Goal: Navigation & Orientation: Find specific page/section

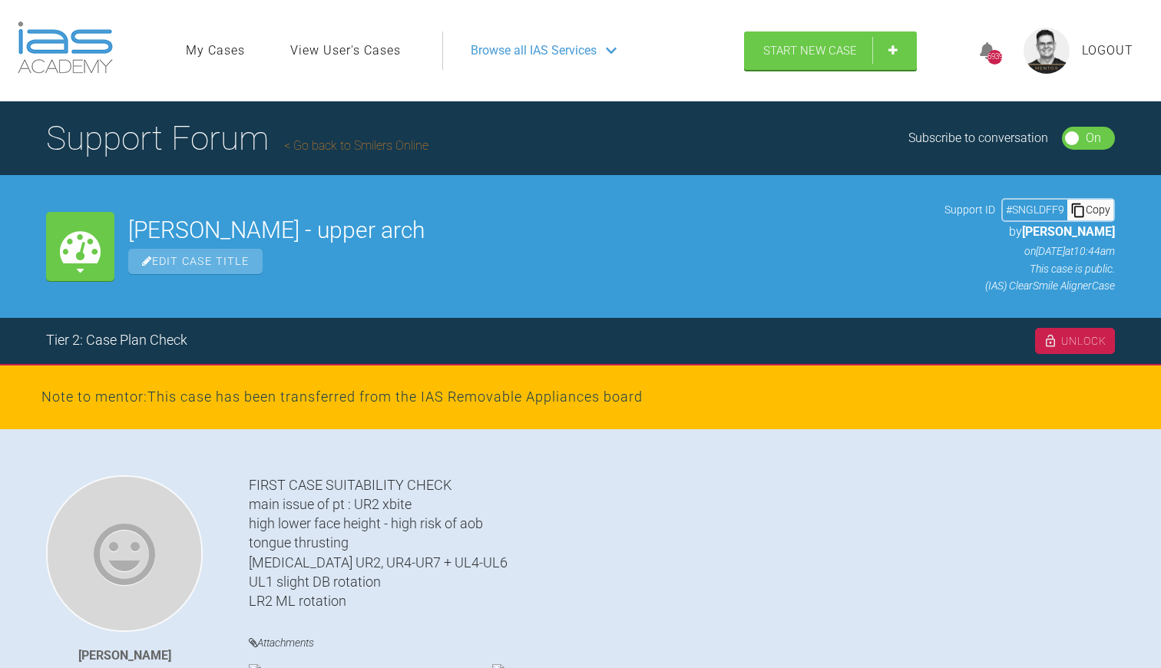
click at [358, 144] on link "Go back to Smilers Online" at bounding box center [356, 145] width 144 height 15
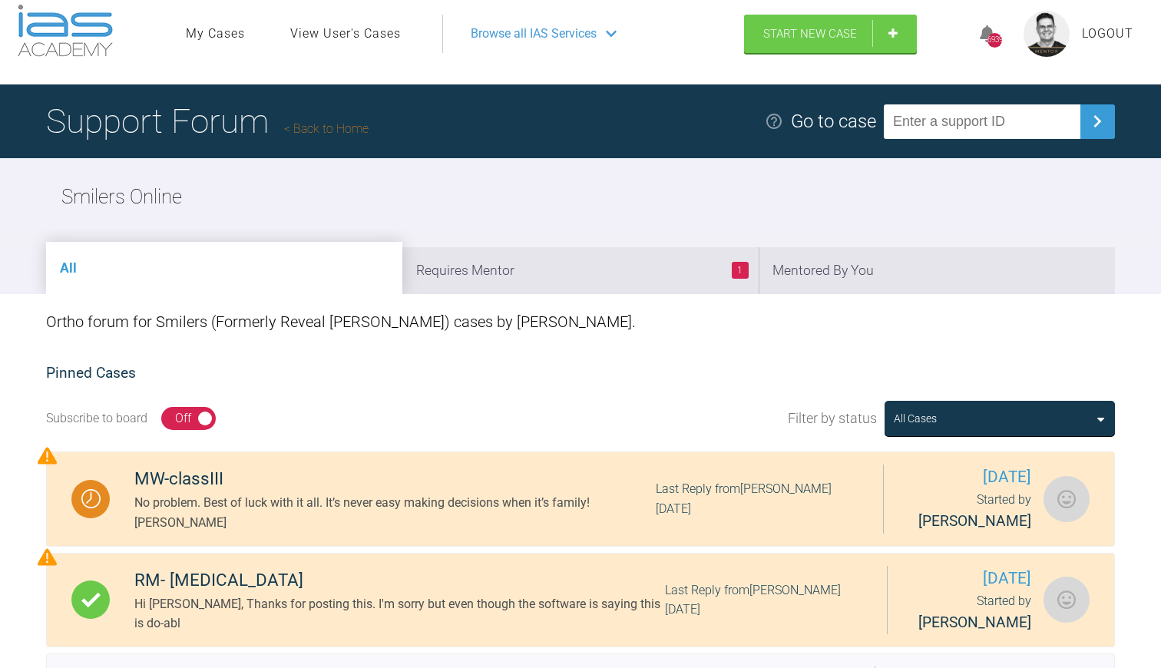
scroll to position [23, 0]
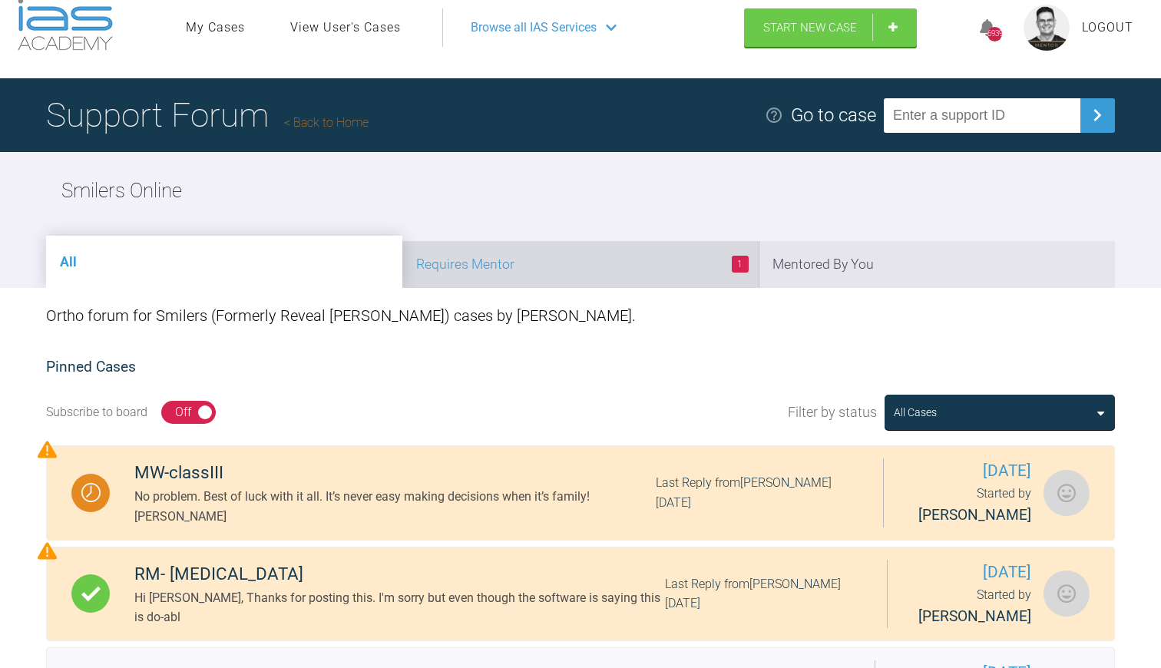
click at [645, 273] on li "1 Requires Mentor" at bounding box center [580, 264] width 356 height 47
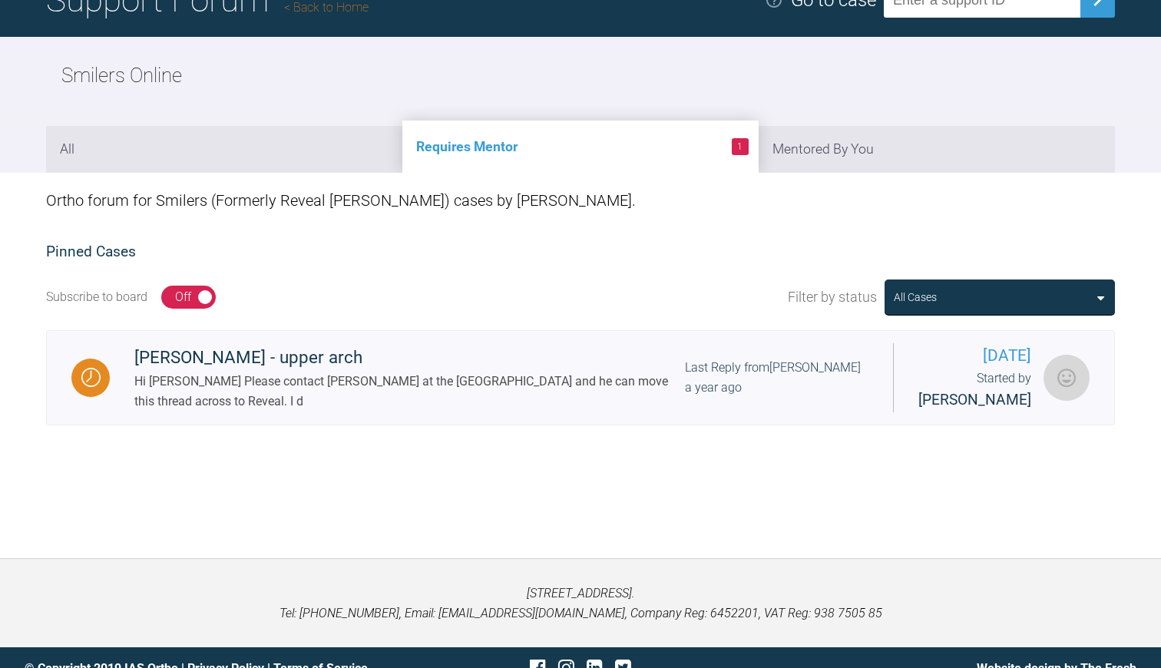
scroll to position [138, 0]
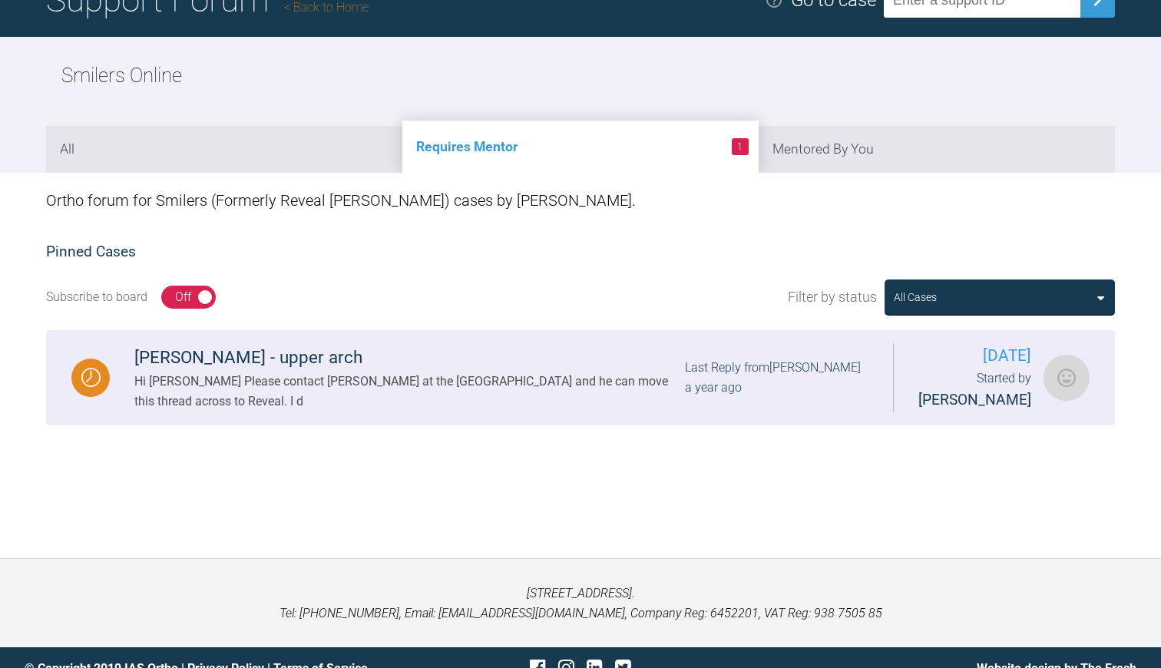
click at [497, 376] on div "Hi [PERSON_NAME] Please contact [PERSON_NAME] at the [GEOGRAPHIC_DATA] and he c…" at bounding box center [409, 391] width 551 height 39
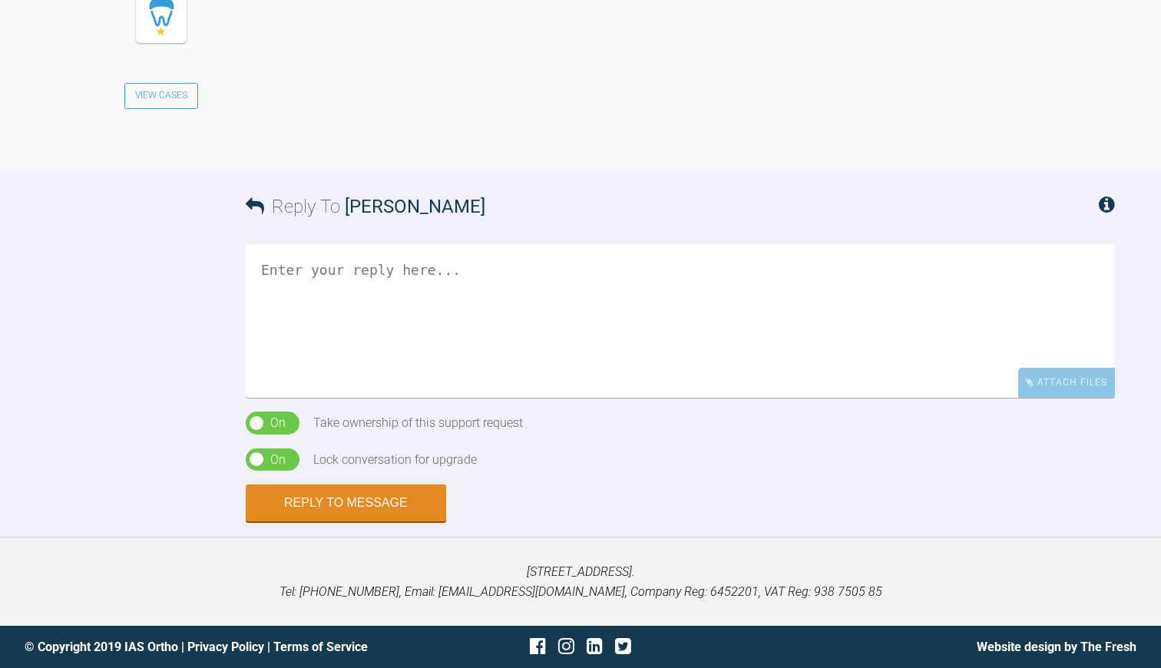
scroll to position [6530, 0]
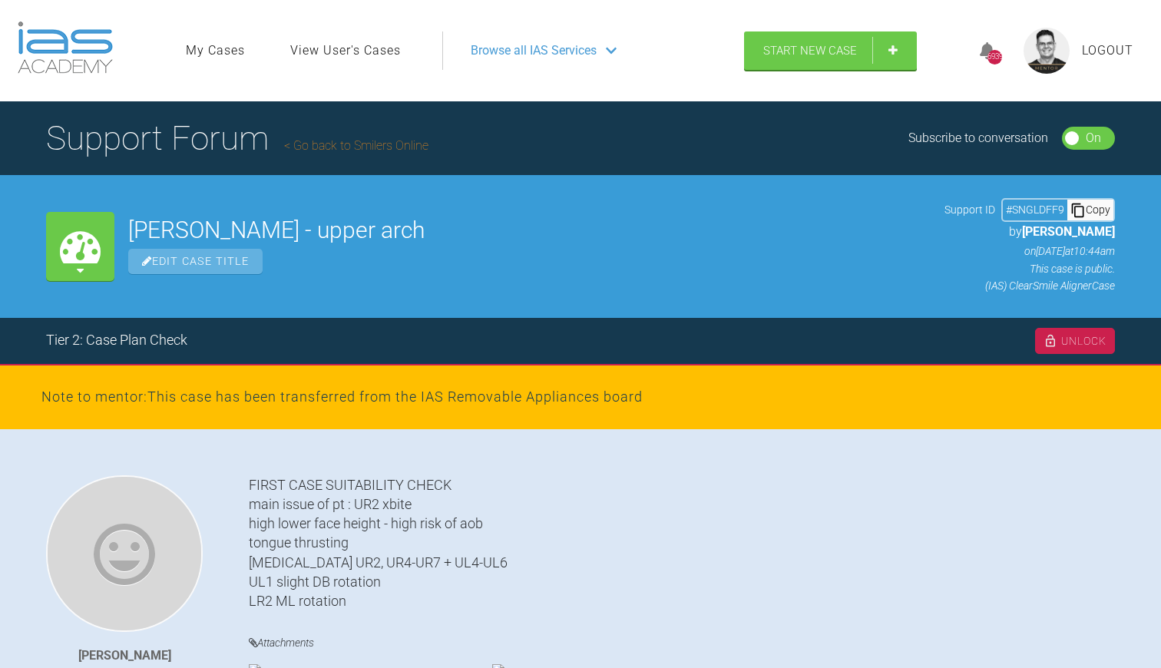
click at [347, 145] on link "Go back to Smilers Online" at bounding box center [356, 145] width 144 height 15
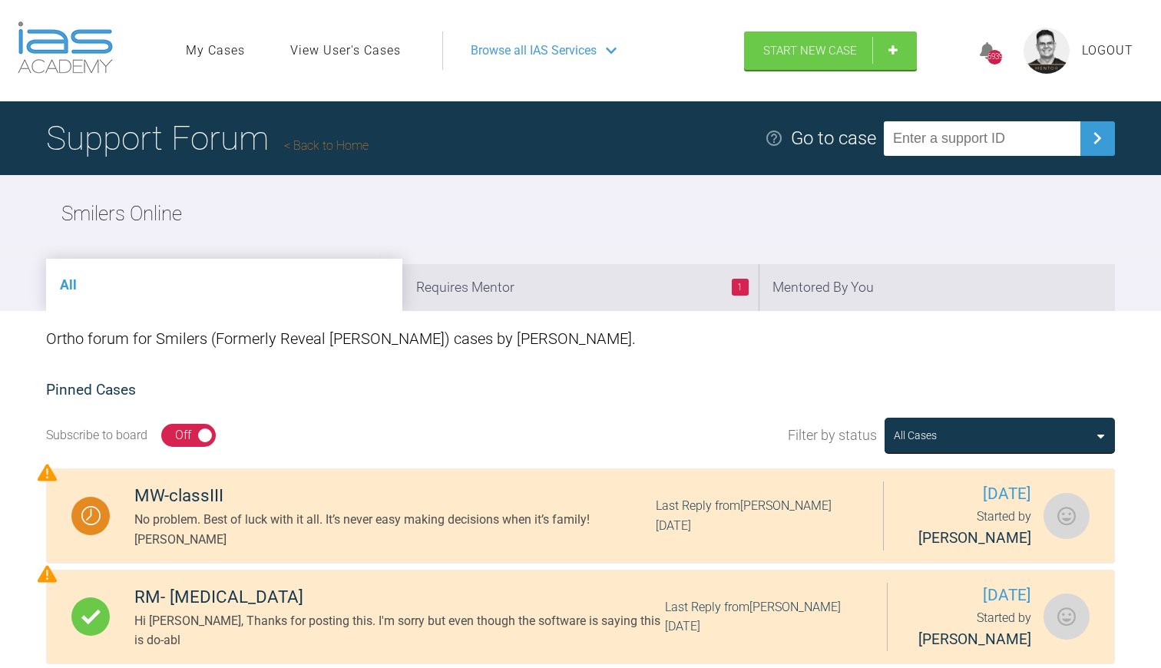
click at [336, 147] on link "Back to Home" at bounding box center [326, 145] width 84 height 15
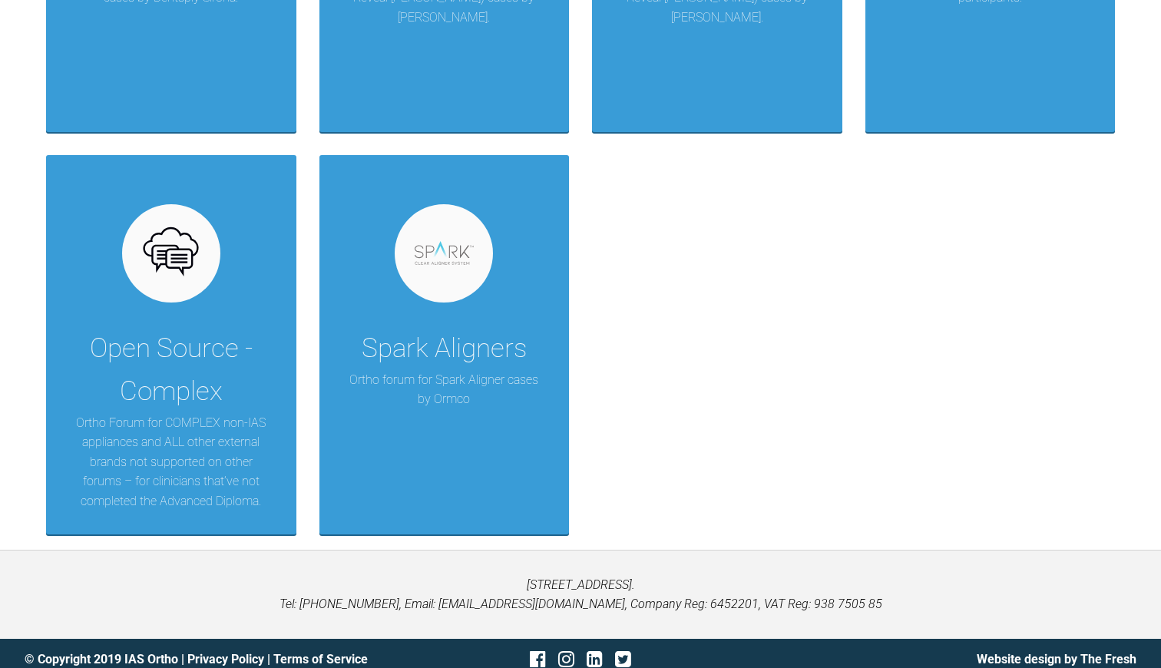
scroll to position [1800, 0]
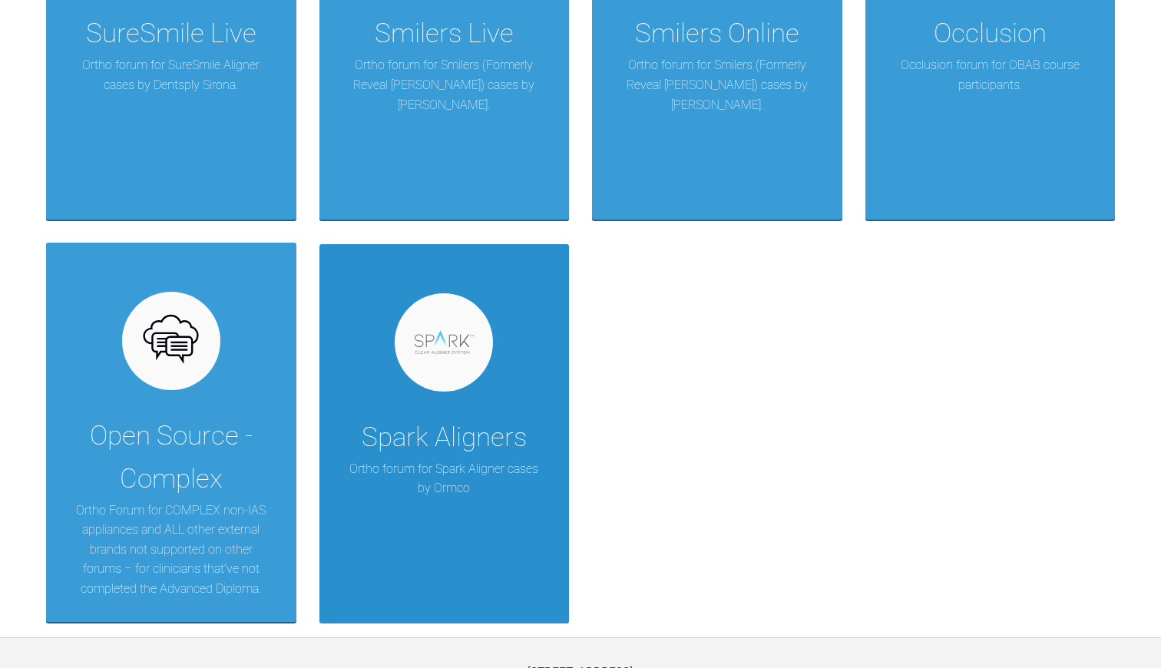
click at [525, 441] on div "Spark Aligners" at bounding box center [444, 437] width 165 height 43
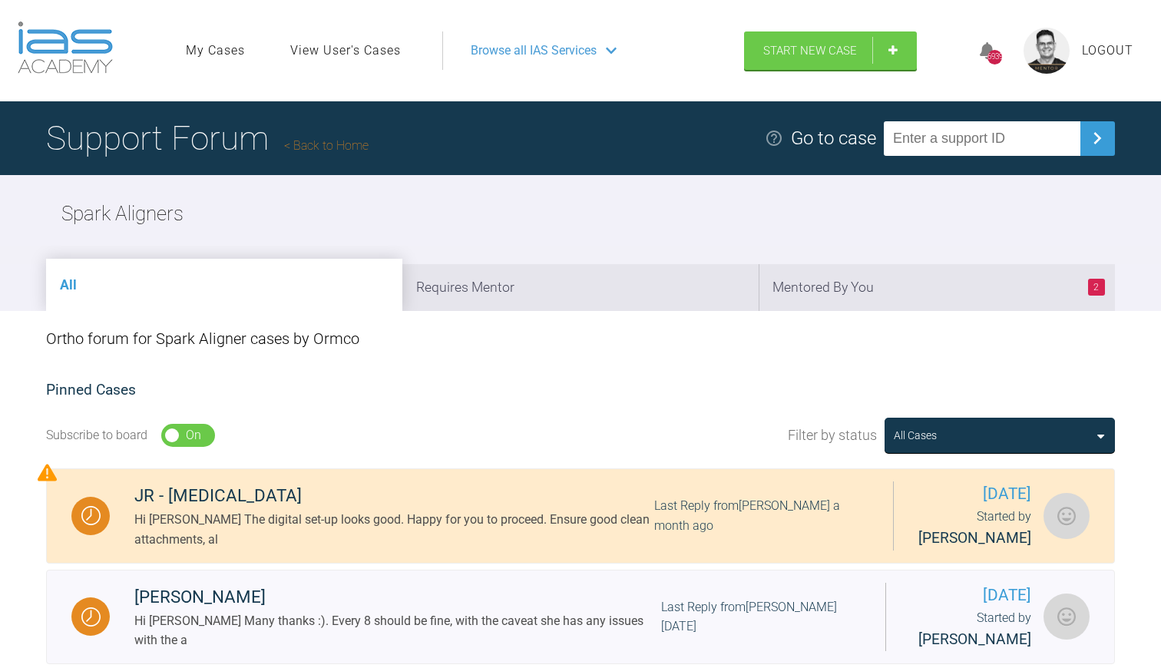
click at [349, 141] on link "Back to Home" at bounding box center [326, 145] width 84 height 15
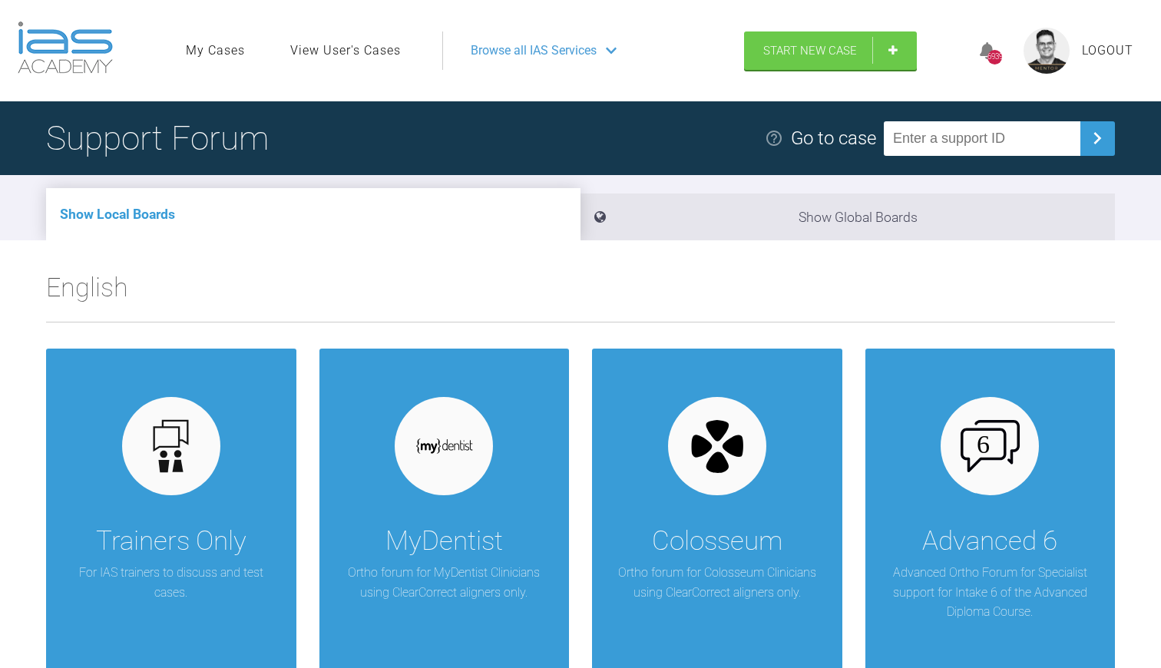
click at [1106, 51] on span "Logout" at bounding box center [1107, 51] width 51 height 20
